Goal: Information Seeking & Learning: Find specific fact

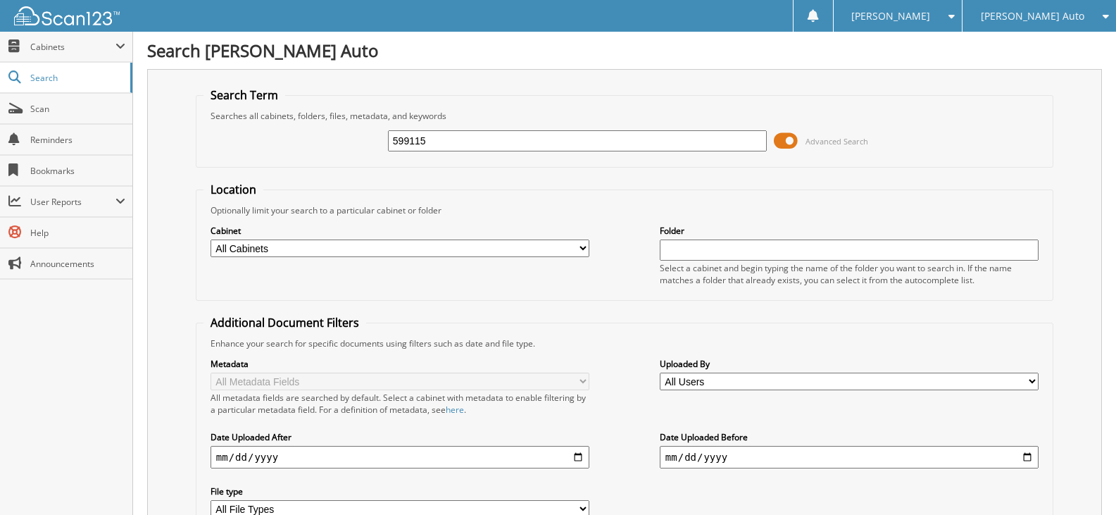
click at [266, 129] on div "599115 Advanced Search" at bounding box center [625, 141] width 842 height 38
type input "330669"
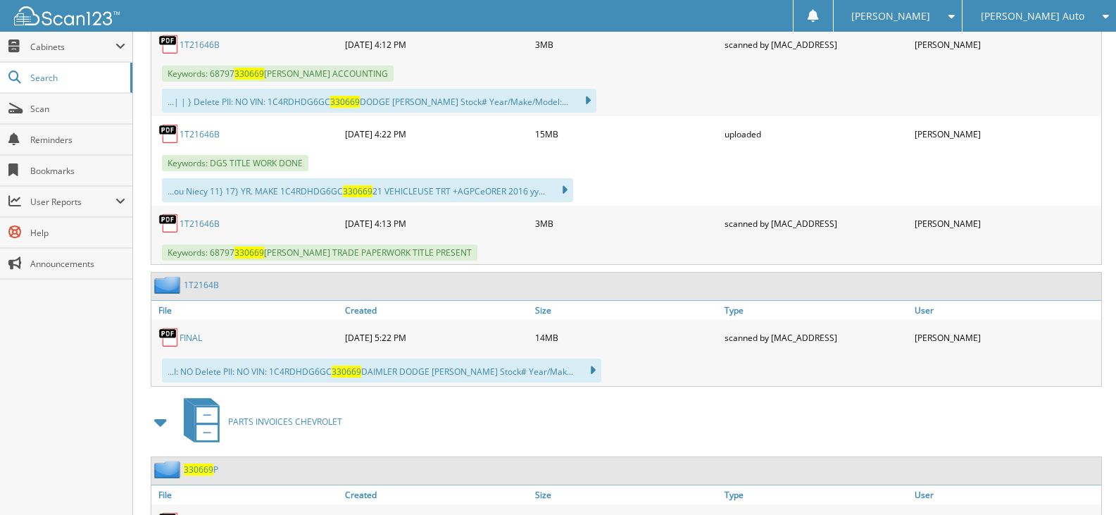
scroll to position [563, 0]
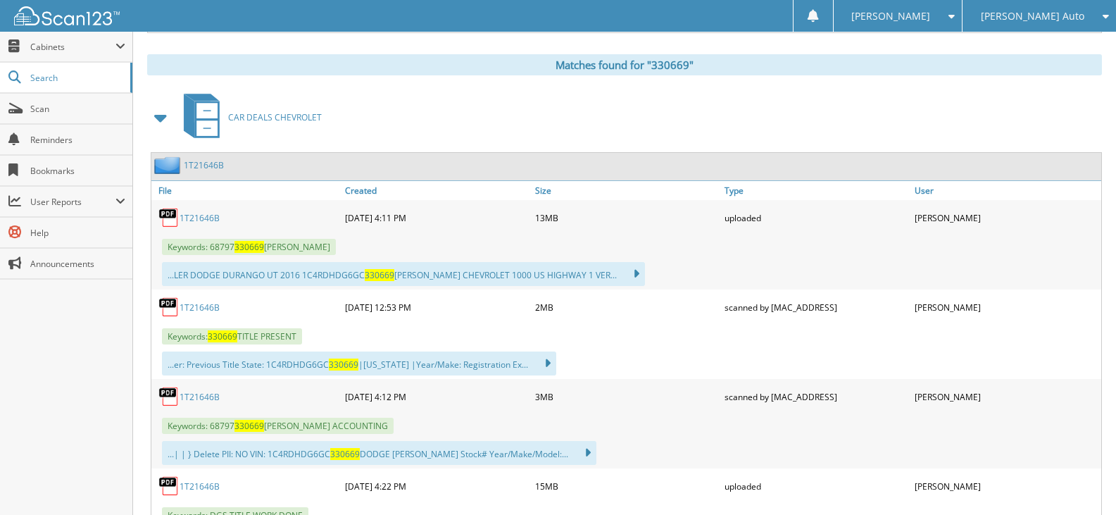
drag, startPoint x: 164, startPoint y: 119, endPoint x: 170, endPoint y: 125, distance: 8.0
click at [164, 120] on span at bounding box center [161, 117] width 20 height 25
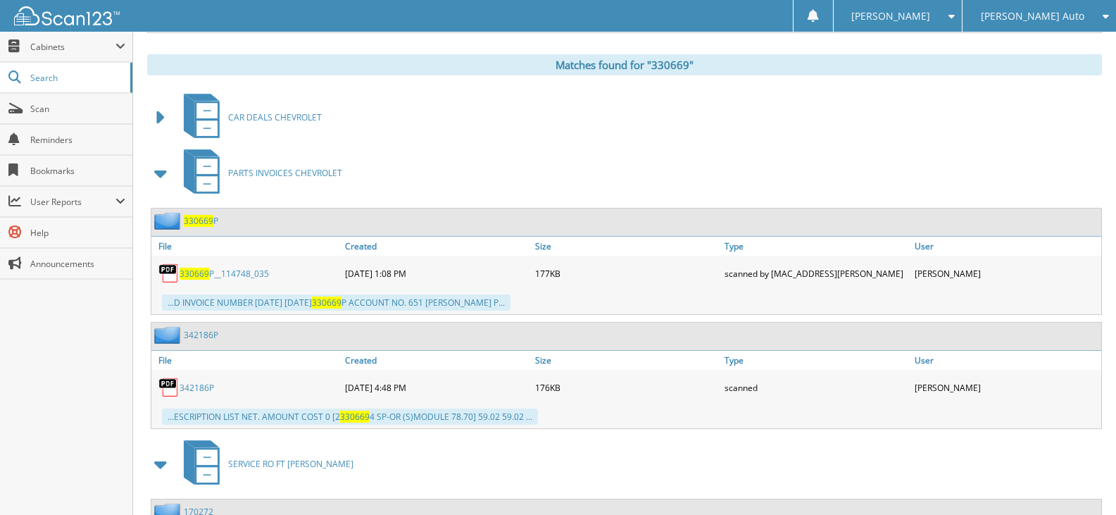
click at [163, 172] on span at bounding box center [161, 173] width 20 height 25
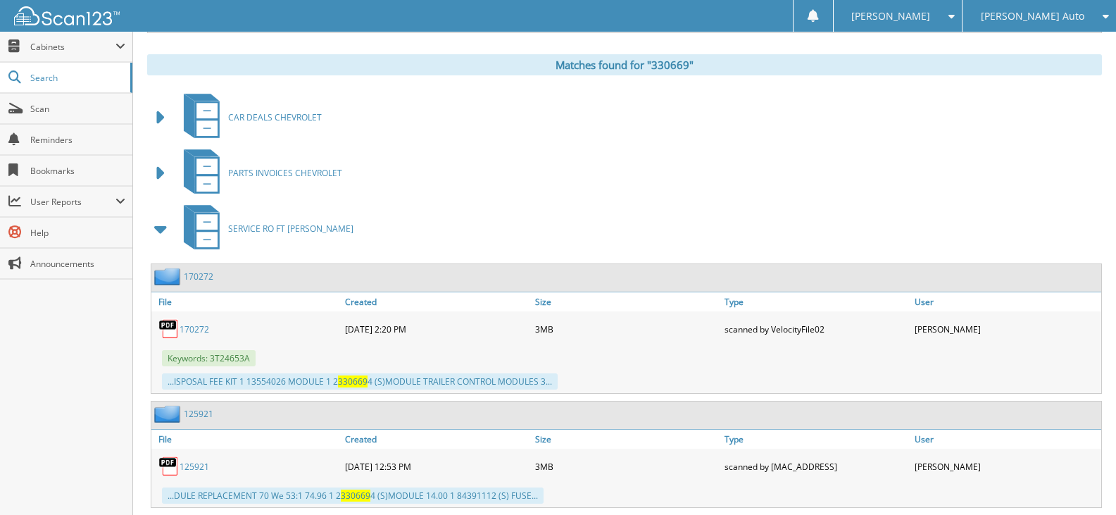
click at [170, 226] on span at bounding box center [161, 228] width 20 height 25
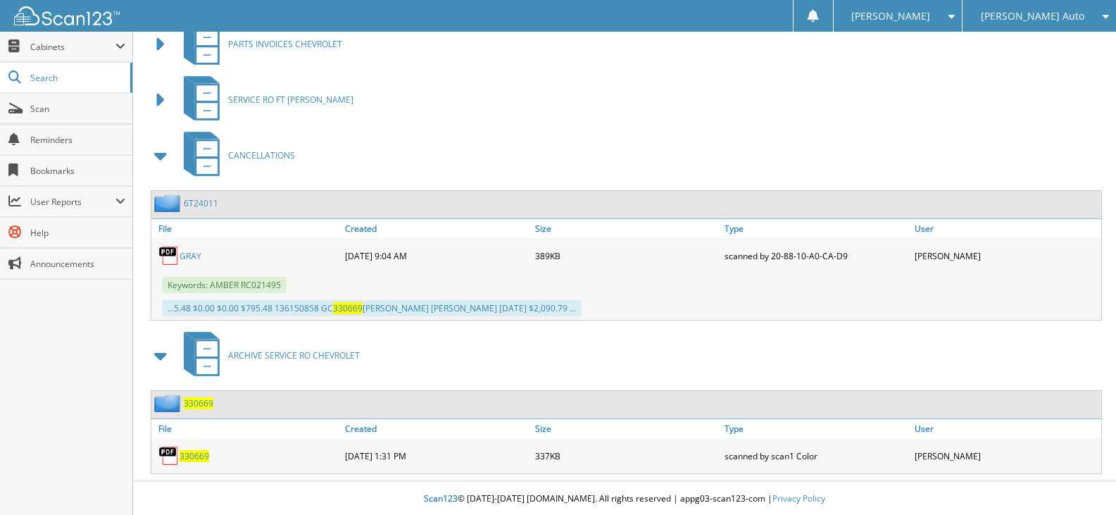
scroll to position [694, 0]
click at [196, 258] on link "GRAY" at bounding box center [191, 255] width 22 height 12
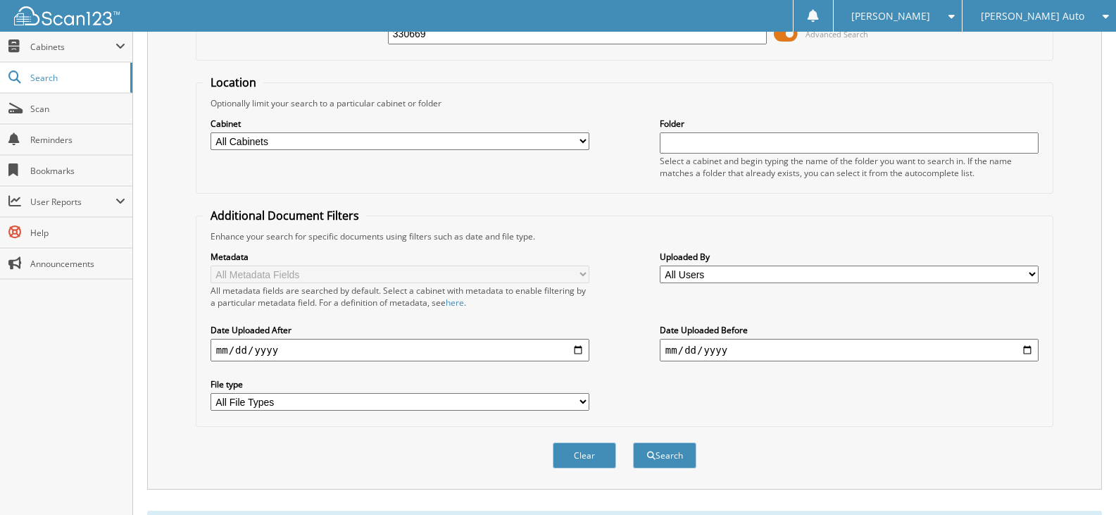
scroll to position [0, 0]
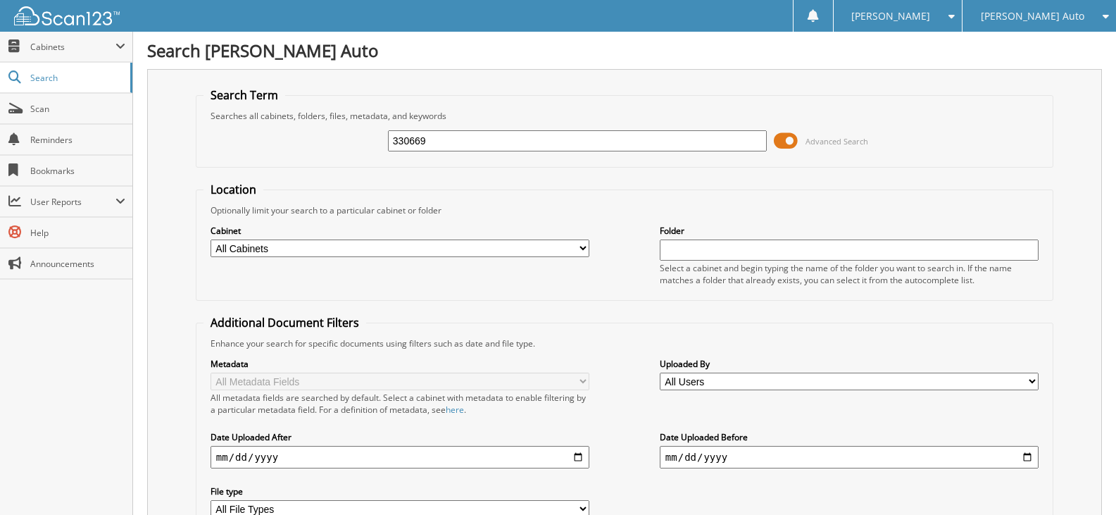
click at [106, 19] on img at bounding box center [67, 15] width 106 height 19
